Goal: Transaction & Acquisition: Purchase product/service

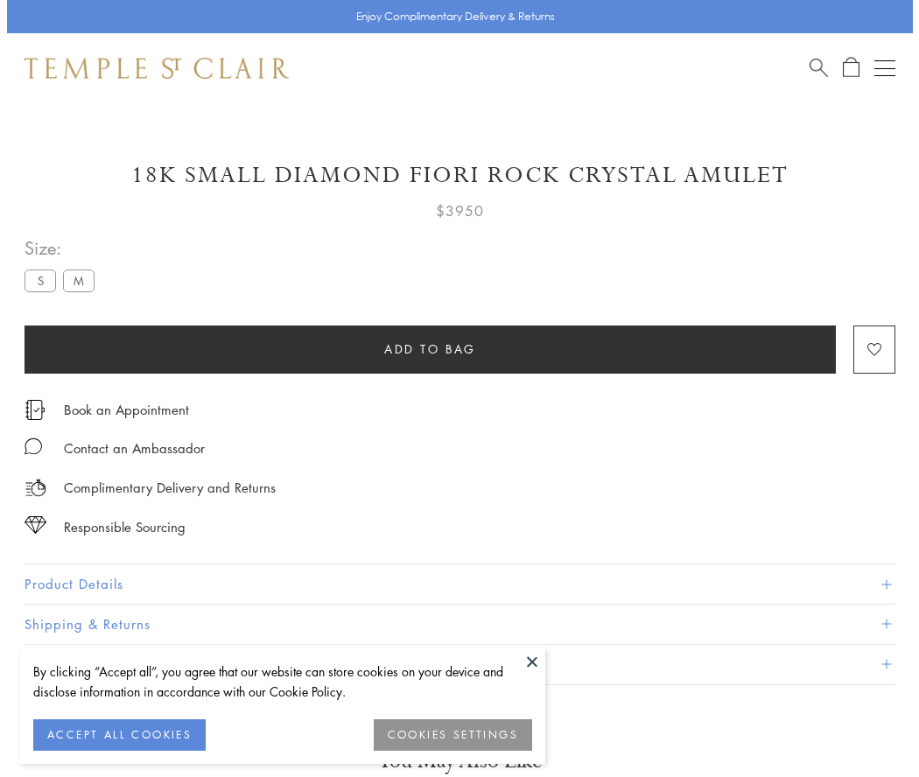
scroll to position [55, 0]
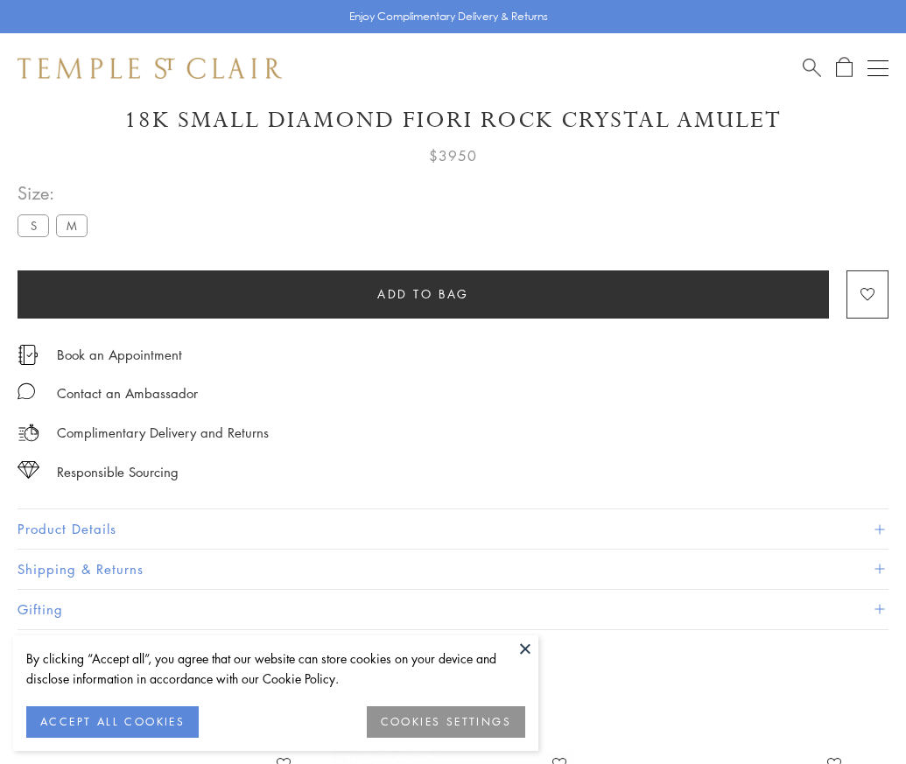
click at [423, 293] on span "Add to bag" at bounding box center [423, 293] width 92 height 19
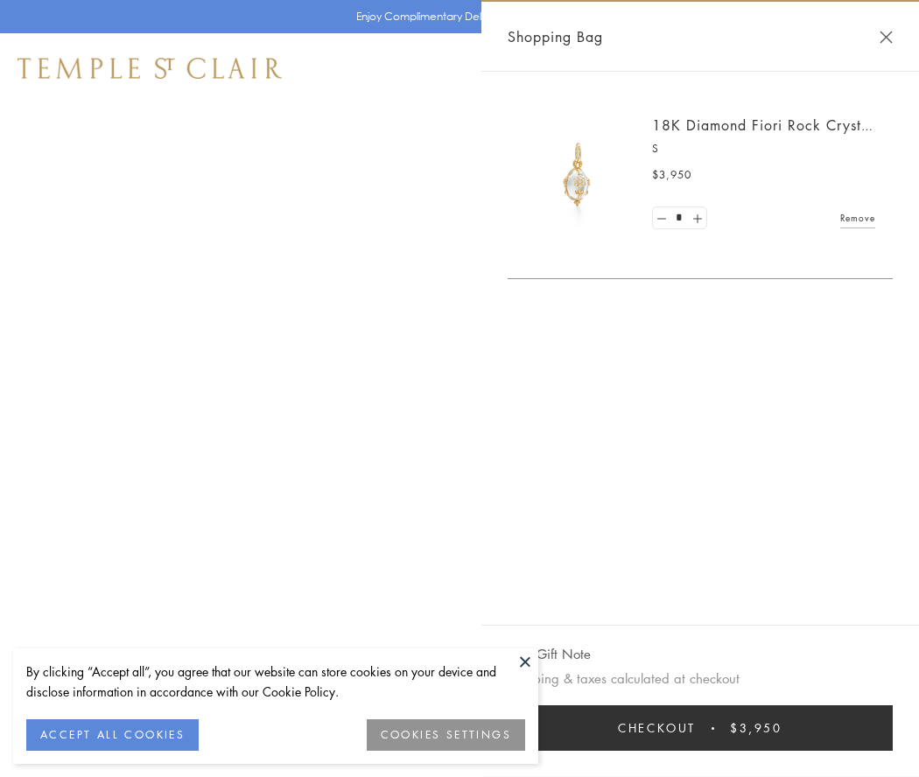
click at [700, 728] on button "Checkout $3,950" at bounding box center [700, 728] width 385 height 46
